Goal: Task Accomplishment & Management: Use online tool/utility

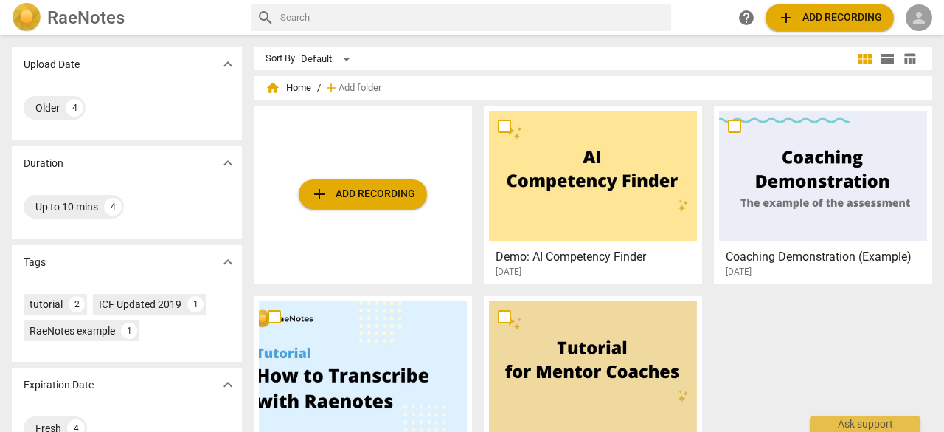
click at [917, 16] on span "person" at bounding box center [919, 18] width 18 height 18
click at [902, 39] on li "Login" at bounding box center [906, 35] width 53 height 35
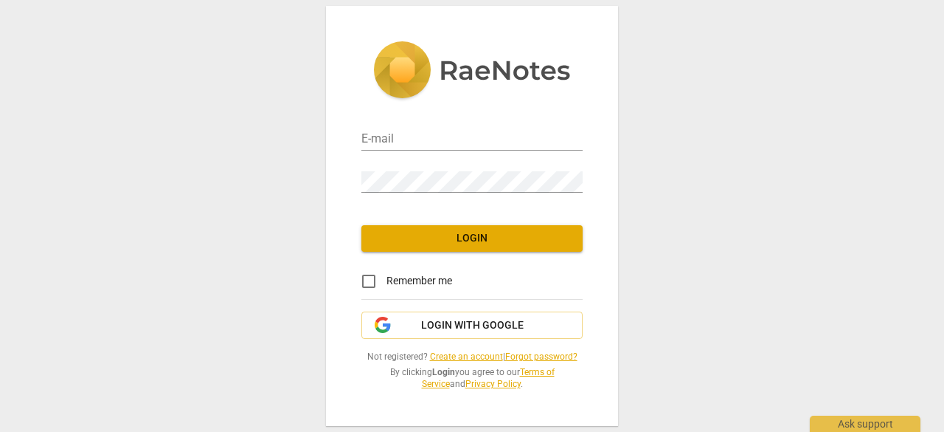
type input "hurdonv@gmail.com"
click at [366, 277] on input "Remember me" at bounding box center [368, 280] width 35 height 35
checkbox input "true"
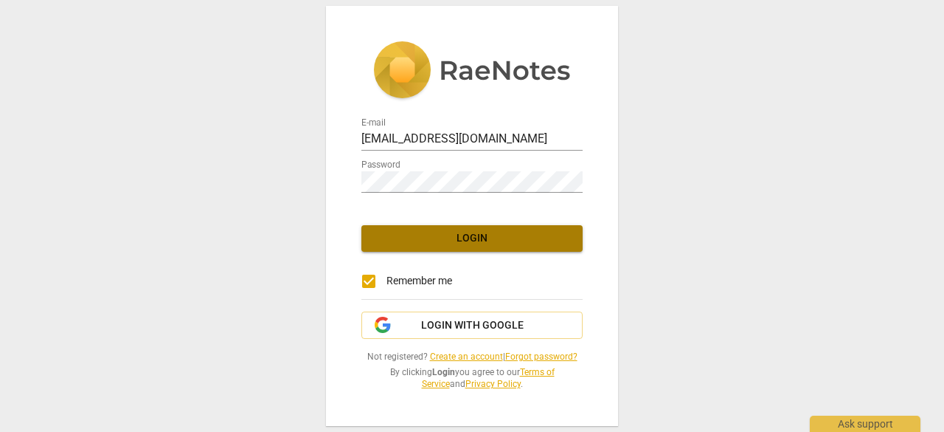
click at [484, 240] on span "Login" at bounding box center [472, 238] width 198 height 15
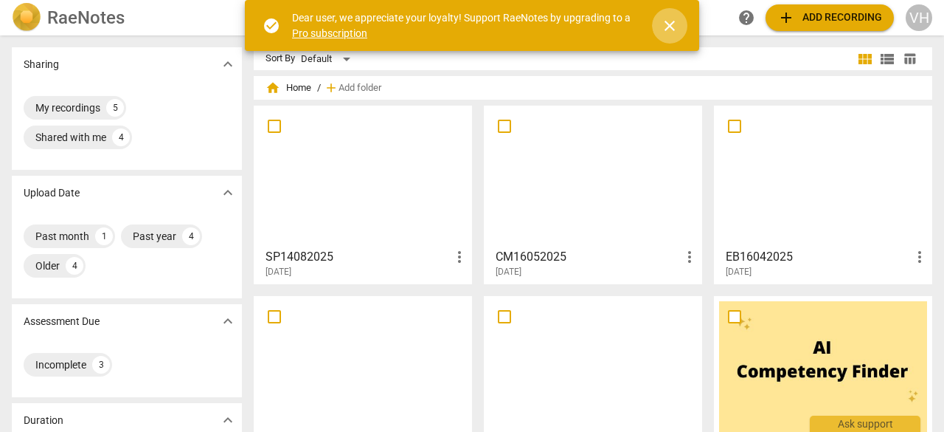
click at [672, 21] on span "close" at bounding box center [670, 26] width 18 height 18
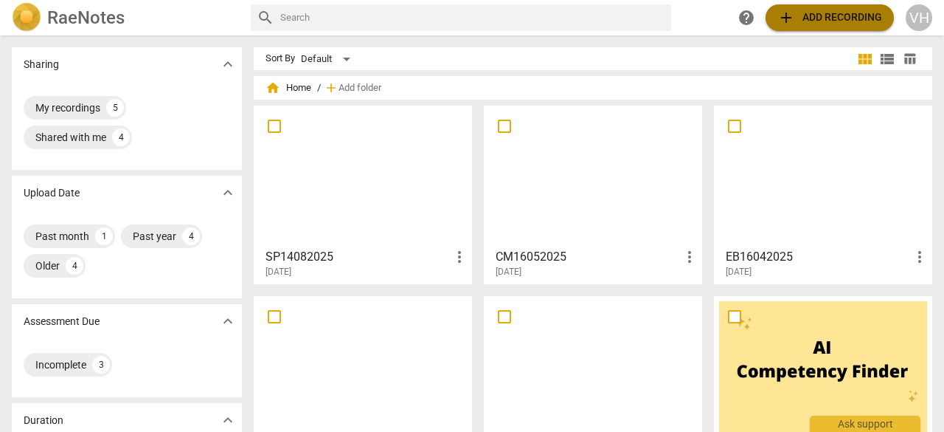
click at [834, 12] on span "add Add recording" at bounding box center [830, 18] width 105 height 18
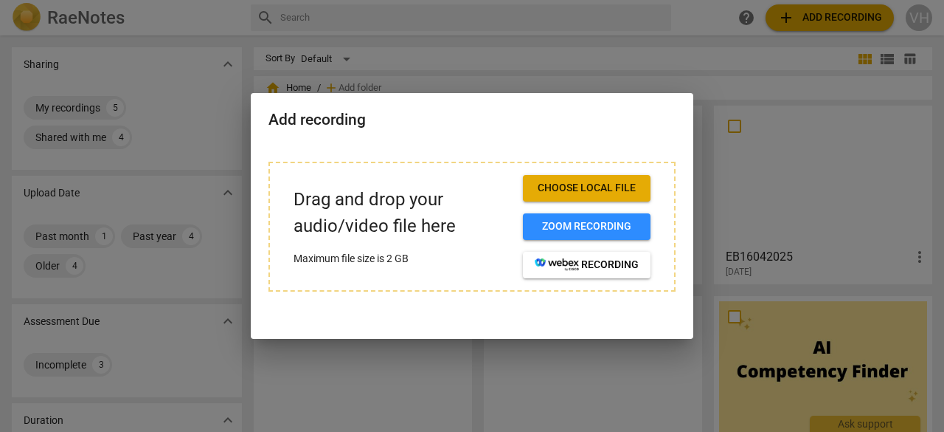
click at [575, 179] on button "Choose local file" at bounding box center [587, 188] width 128 height 27
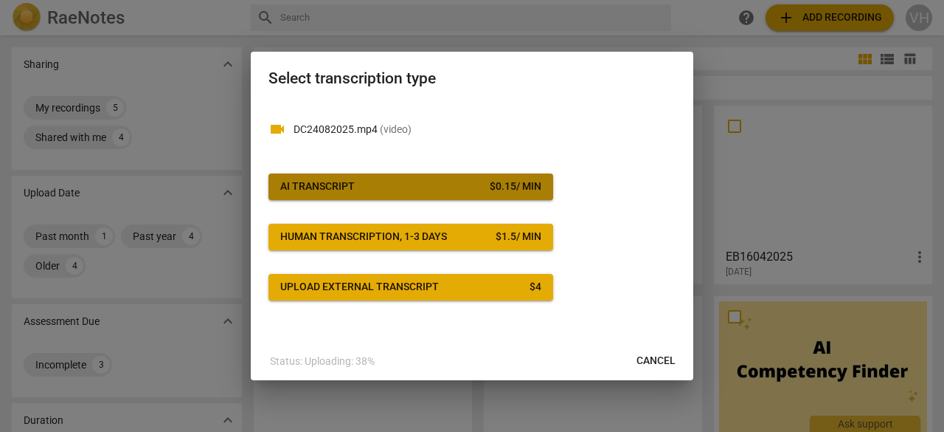
click at [341, 180] on div "AI Transcript" at bounding box center [317, 186] width 75 height 15
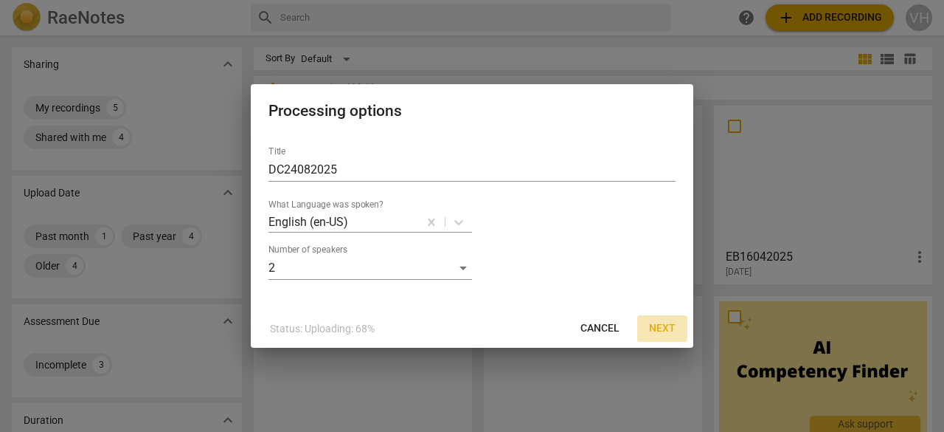
click at [667, 331] on span "Next" at bounding box center [662, 328] width 27 height 15
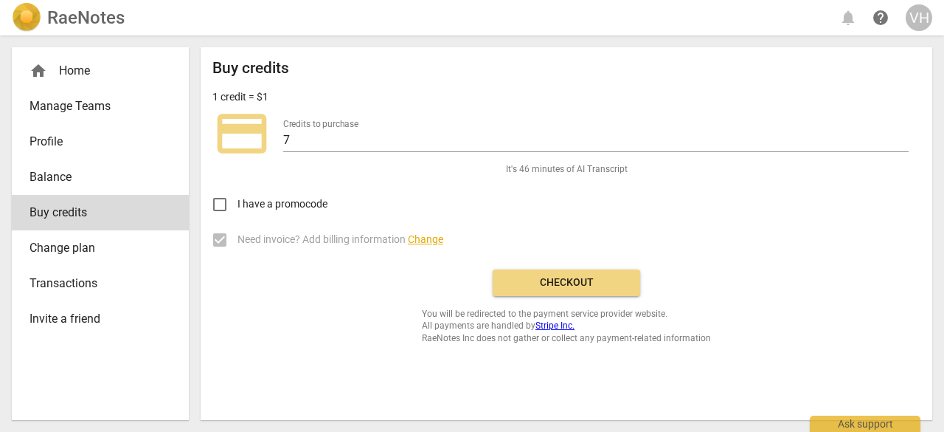
click at [567, 281] on span "Checkout" at bounding box center [567, 282] width 124 height 15
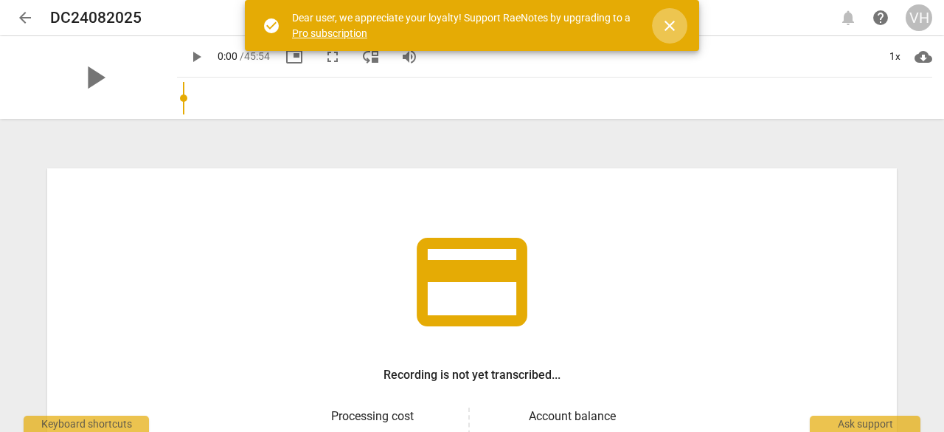
click at [671, 18] on span "close" at bounding box center [670, 26] width 18 height 18
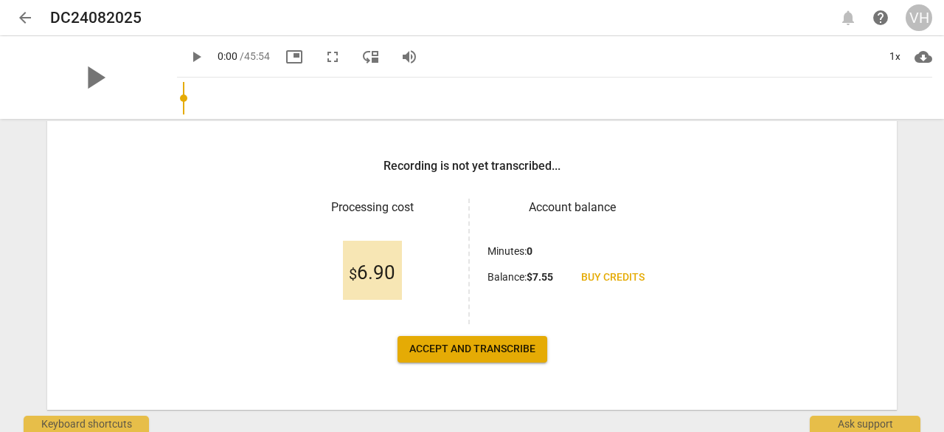
scroll to position [212, 0]
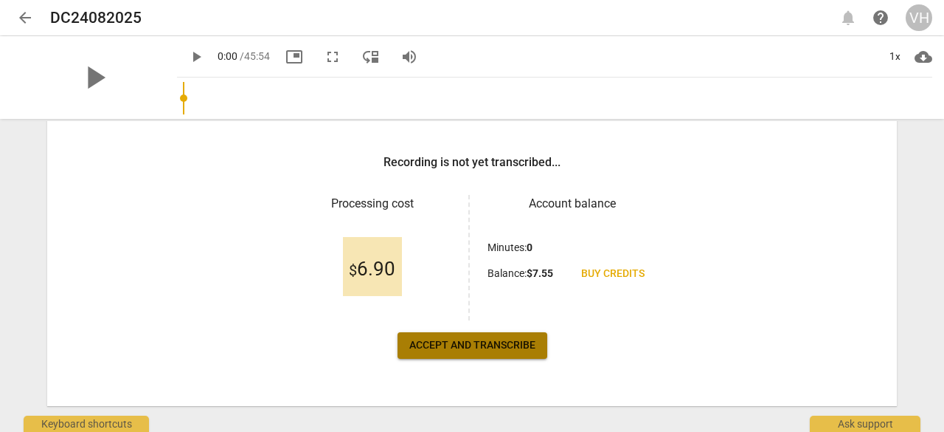
click at [454, 344] on span "Accept and transcribe" at bounding box center [472, 345] width 126 height 15
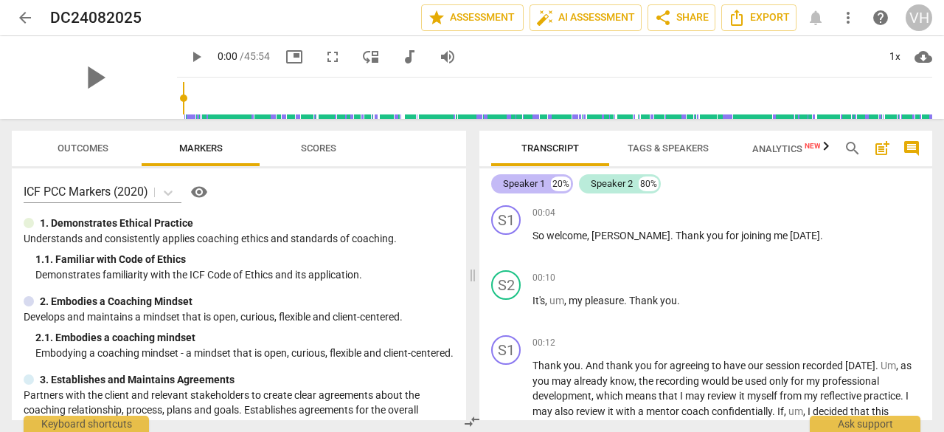
click at [526, 184] on div "Speaker 1" at bounding box center [524, 183] width 42 height 15
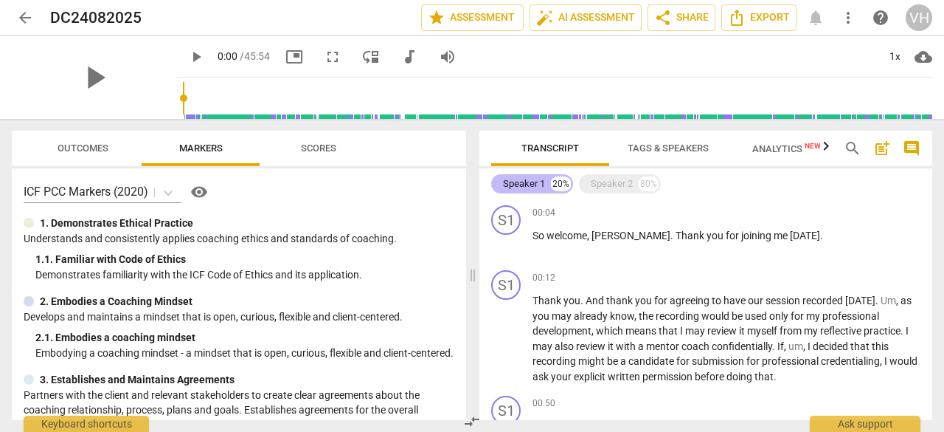
click at [526, 184] on div "Speaker 1" at bounding box center [524, 183] width 42 height 15
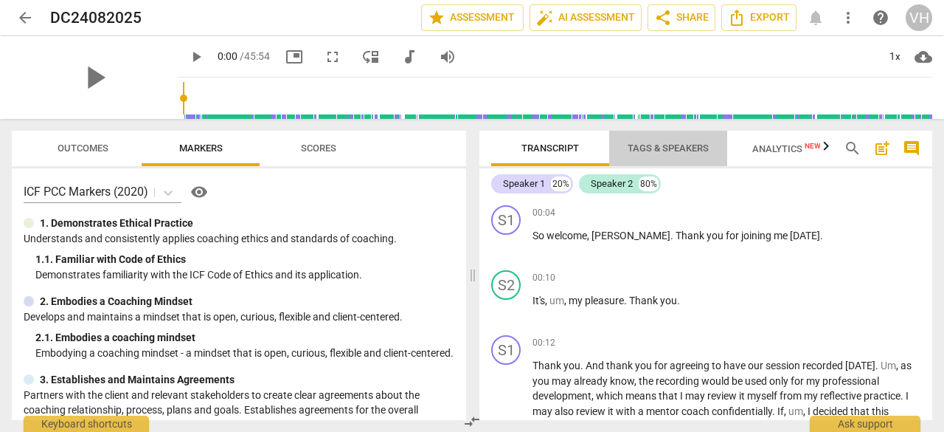
click at [661, 150] on span "Tags & Speakers" at bounding box center [668, 147] width 81 height 11
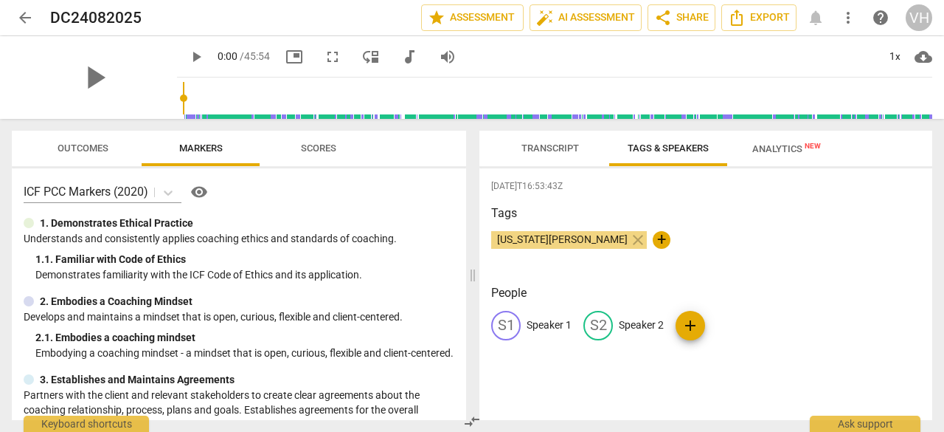
click at [556, 325] on p "Speaker 1" at bounding box center [549, 324] width 45 height 15
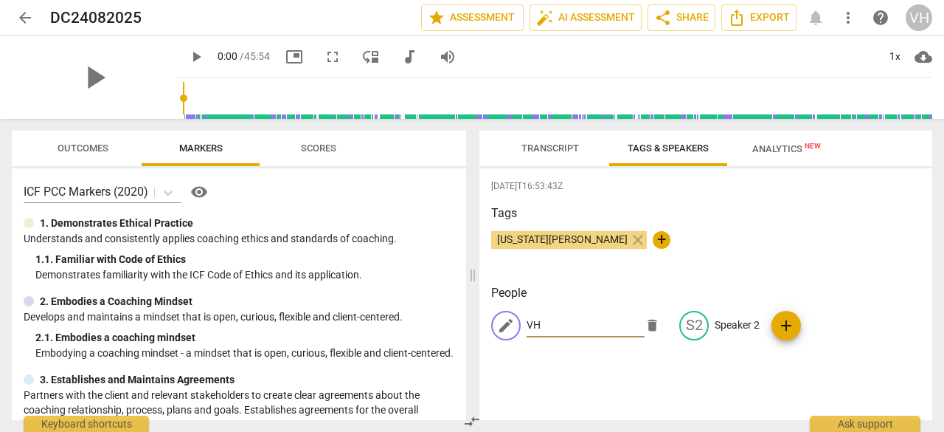
type input "VH"
click at [738, 317] on p "Speaker 2" at bounding box center [737, 324] width 45 height 15
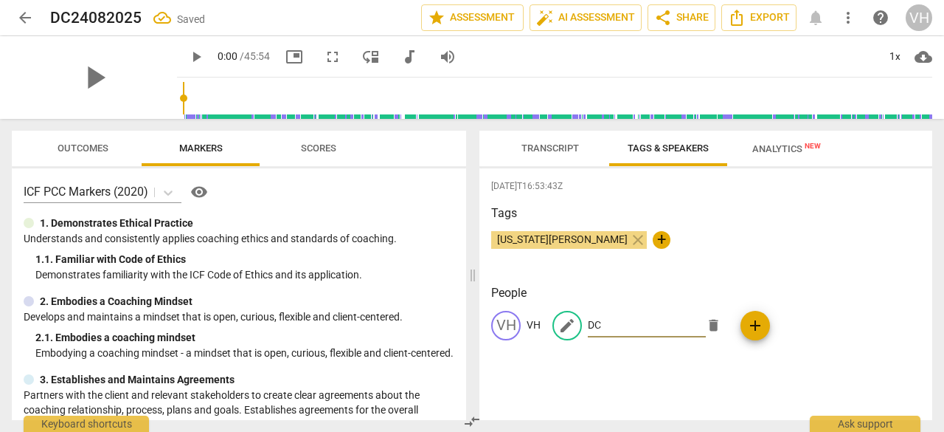
type input "DC"
click at [775, 240] on div "Virginia Hurdon close +" at bounding box center [705, 246] width 429 height 30
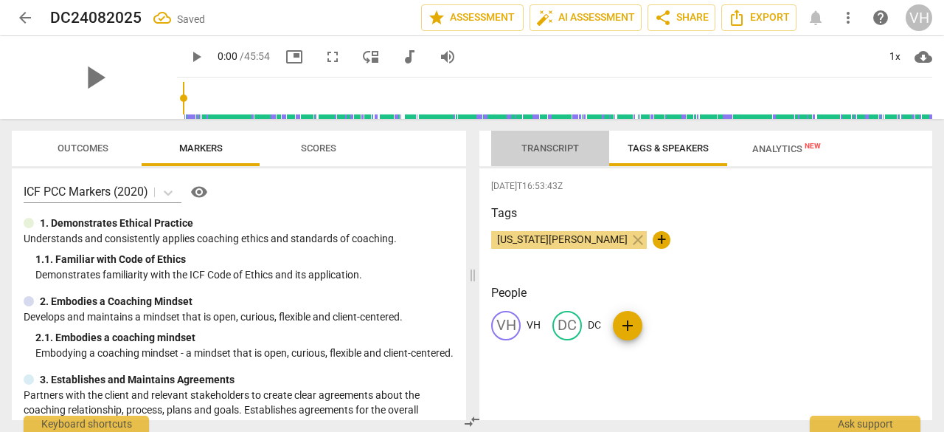
click at [541, 145] on span "Transcript" at bounding box center [551, 147] width 58 height 11
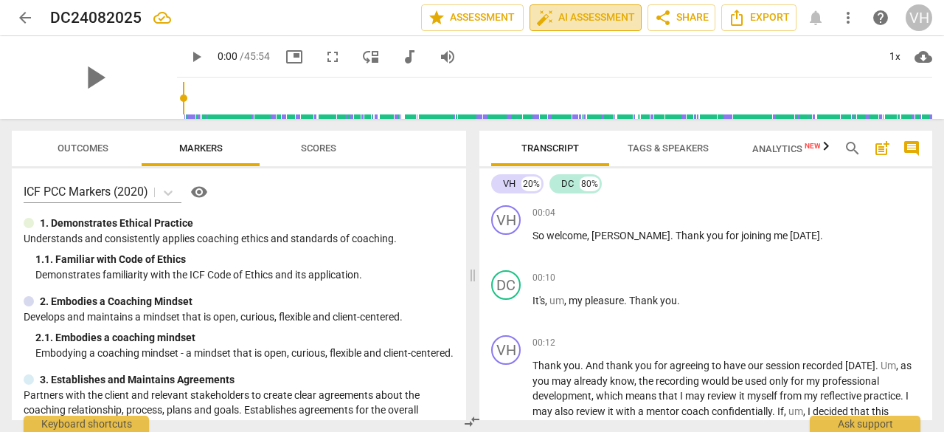
click at [593, 18] on span "auto_fix_high AI Assessment" at bounding box center [585, 18] width 99 height 18
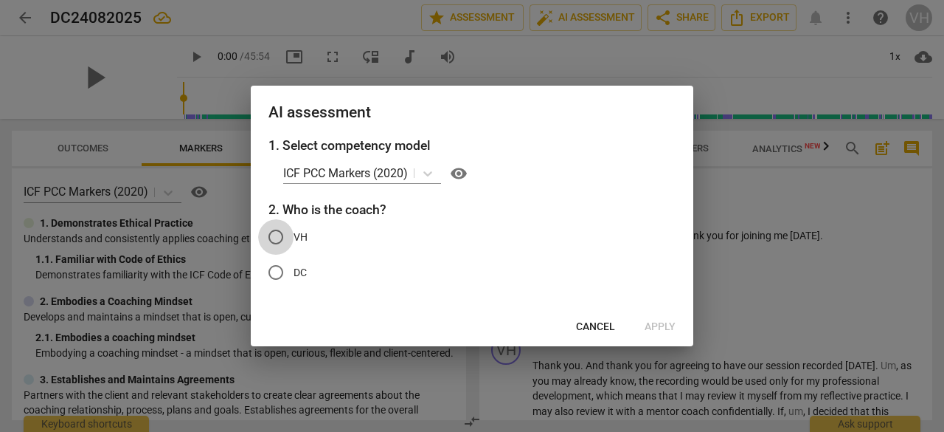
click at [276, 230] on input "VH" at bounding box center [275, 236] width 35 height 35
radio input "true"
click at [662, 322] on span "Apply" at bounding box center [660, 326] width 31 height 15
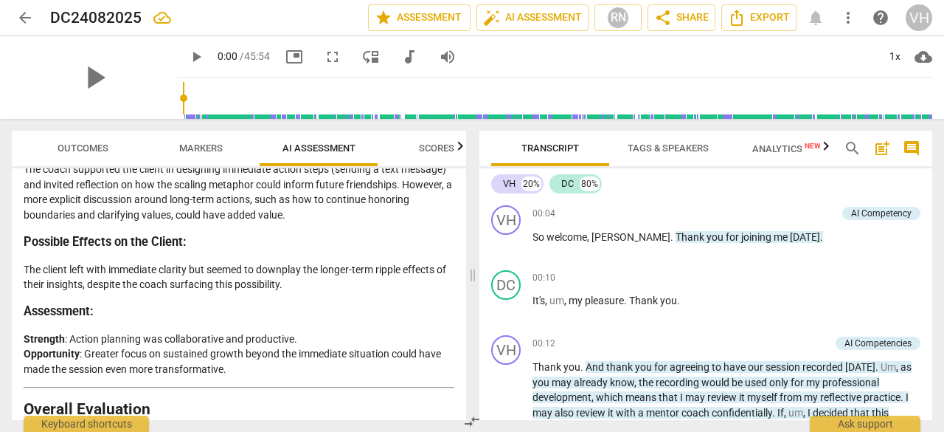
scroll to position [2936, 0]
click at [25, 12] on span "arrow_back" at bounding box center [25, 18] width 18 height 18
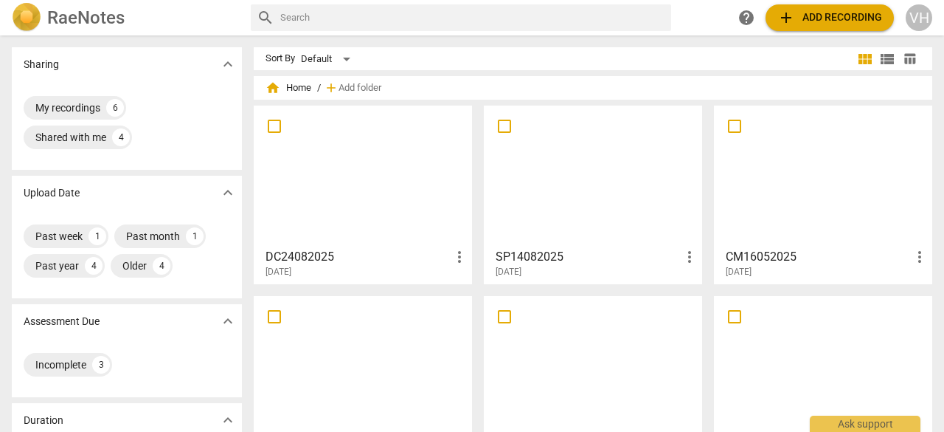
click at [408, 176] on div at bounding box center [363, 176] width 208 height 131
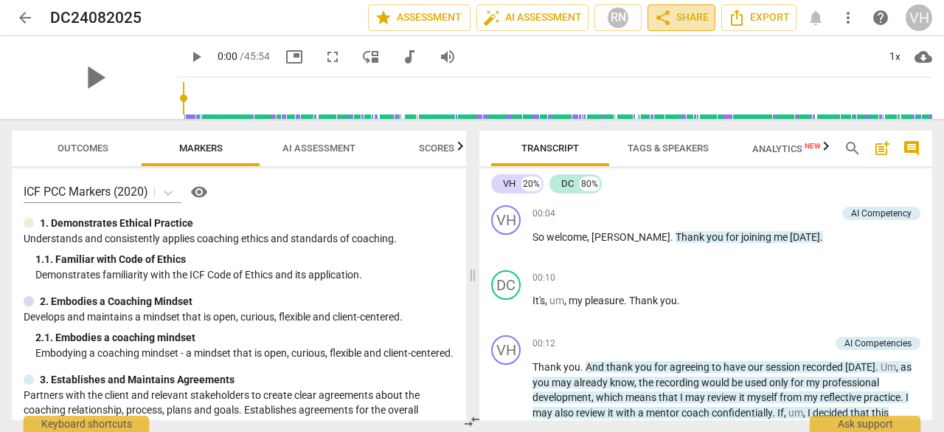
click at [680, 14] on span "share Share" at bounding box center [681, 18] width 55 height 18
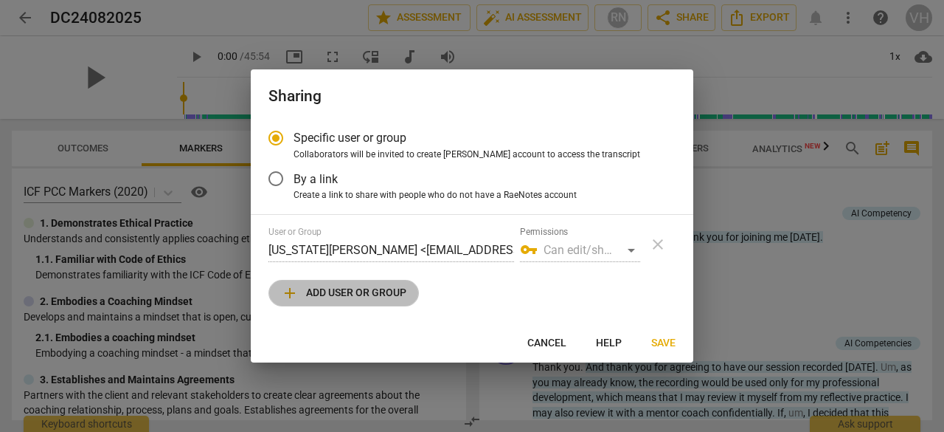
click at [342, 287] on span "add Add user or group" at bounding box center [343, 293] width 125 height 18
radio input "false"
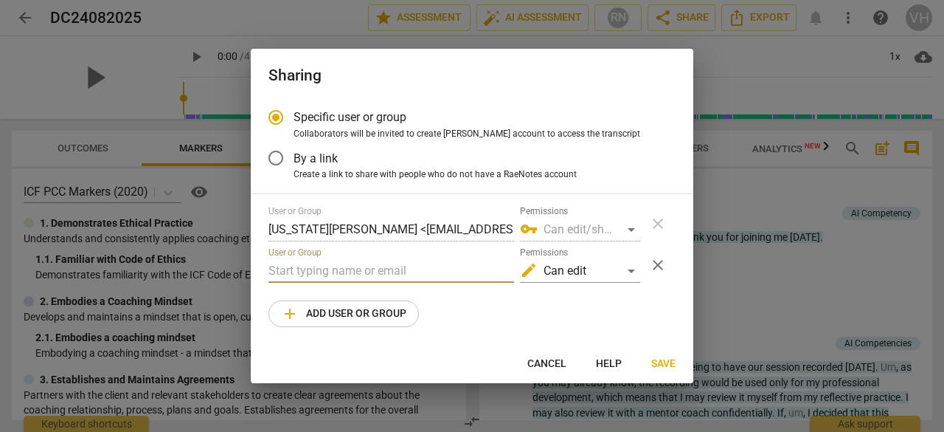
click at [285, 266] on input "text" at bounding box center [392, 271] width 246 height 24
type input "amy@amycoach.com"
click at [665, 365] on span "Save" at bounding box center [663, 363] width 24 height 15
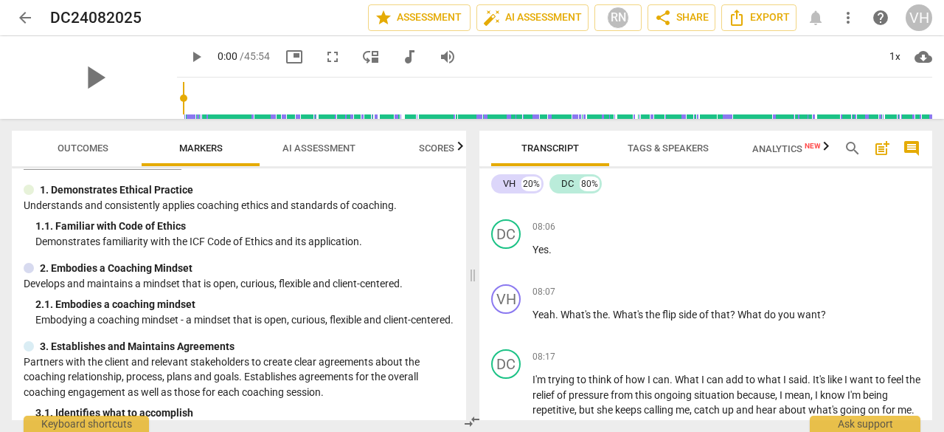
scroll to position [2422, 0]
